Goal: Transaction & Acquisition: Book appointment/travel/reservation

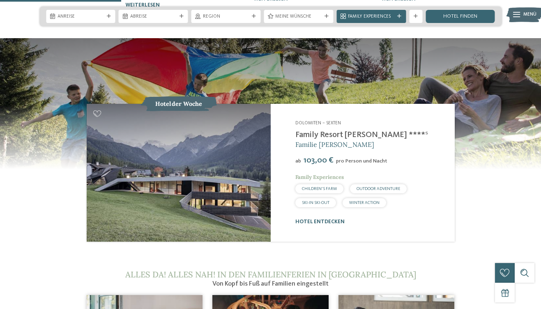
scroll to position [667, 0]
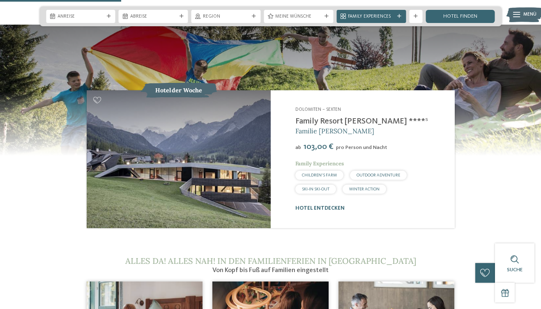
click at [318, 118] on link "Family Resort [PERSON_NAME] ****ˢ" at bounding box center [361, 122] width 133 height 8
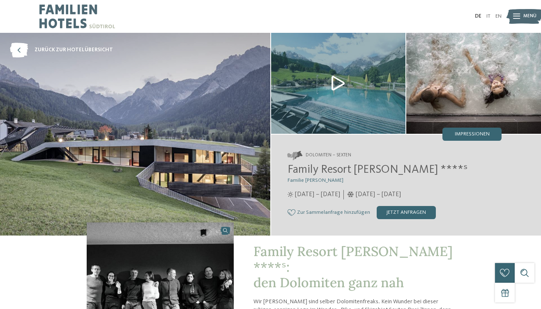
click at [224, 143] on img at bounding box center [135, 134] width 270 height 203
click at [87, 46] on span "zurück zur Hotelübersicht" at bounding box center [74, 49] width 78 height 7
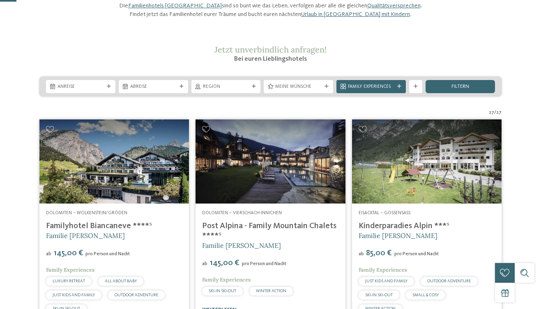
scroll to position [81, 0]
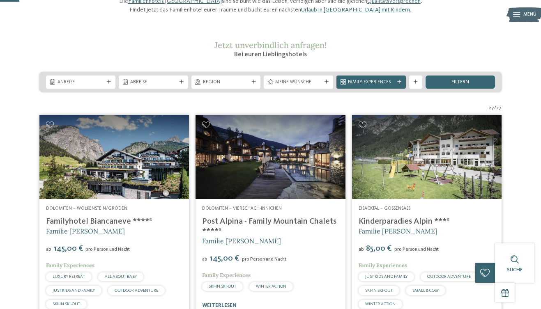
click at [238, 232] on link "Post Alpina - Family Mountain Chalets ****ˢ" at bounding box center [269, 227] width 134 height 18
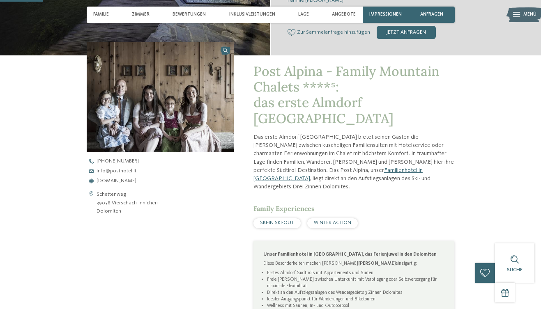
scroll to position [183, 0]
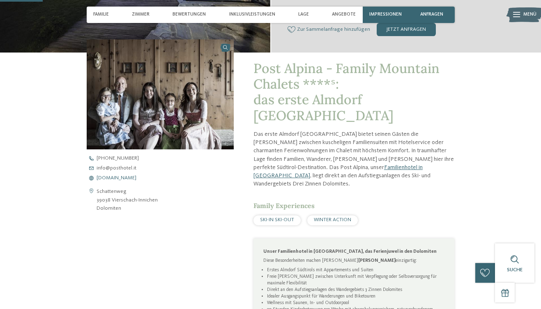
click at [115, 178] on span "www.postalpina.it" at bounding box center [117, 178] width 40 height 5
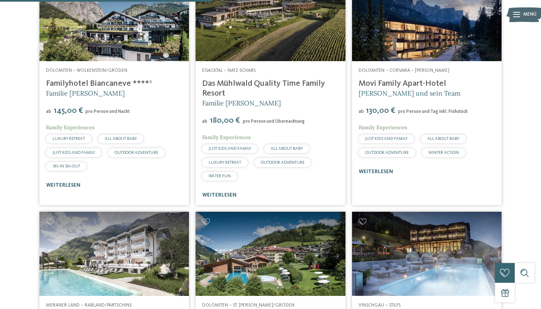
scroll to position [909, 0]
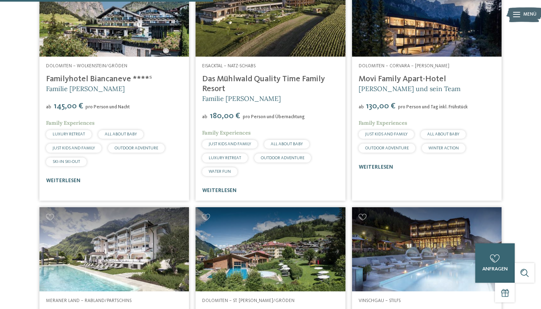
click at [411, 83] on link "Movi Family Apart-Hotel" at bounding box center [403, 79] width 88 height 8
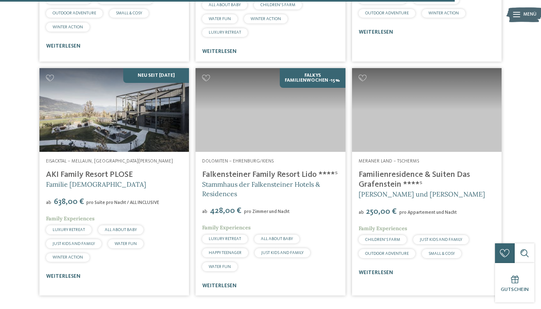
scroll to position [1952, 0]
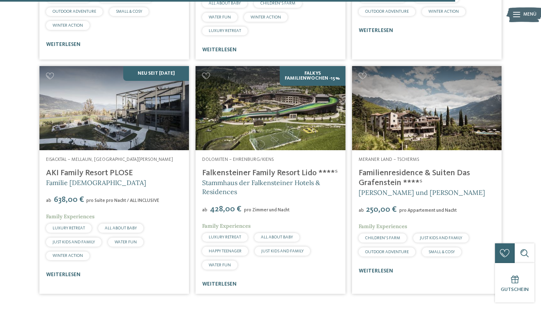
click at [300, 169] on link "Falkensteiner Family Resort Lido ****ˢ" at bounding box center [270, 173] width 136 height 8
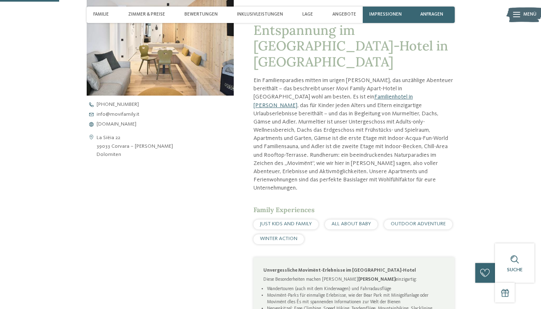
scroll to position [210, 0]
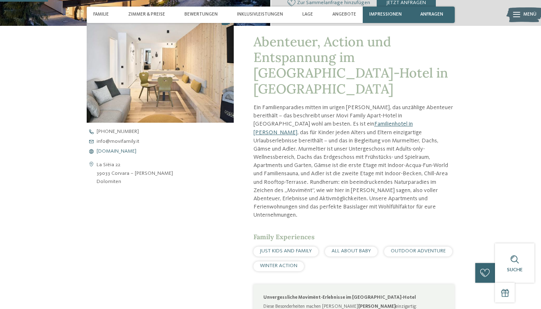
click at [126, 151] on span "[DOMAIN_NAME]" at bounding box center [117, 151] width 40 height 5
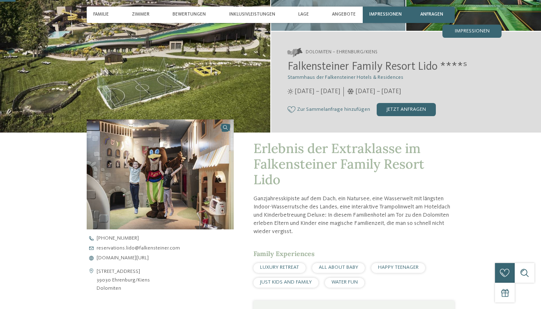
scroll to position [179, 0]
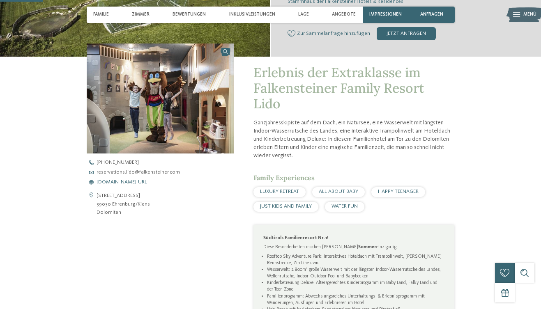
click at [123, 182] on span "www.falkensteiner.com/lido" at bounding box center [123, 182] width 52 height 5
